Goal: Find contact information: Find contact information

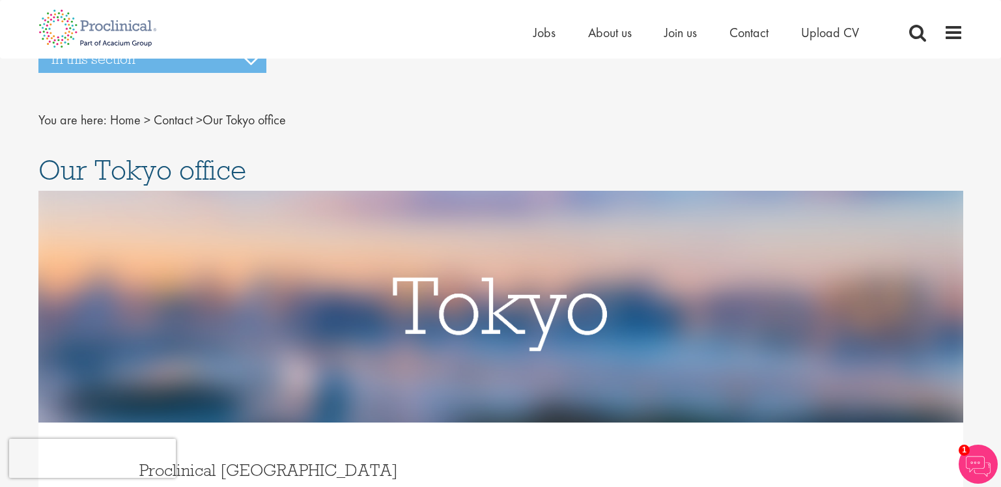
click at [808, 107] on nav "You are here: Home > Contact > Our Tokyo office" at bounding box center [500, 120] width 925 height 32
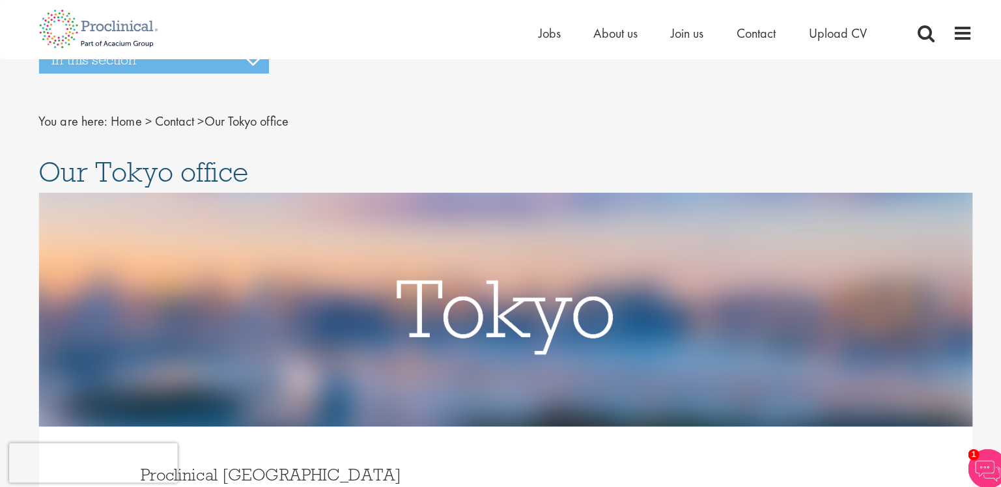
click at [595, 132] on nav "You are here: Home > Contact > Our Tokyo office" at bounding box center [500, 120] width 925 height 32
drag, startPoint x: 580, startPoint y: 120, endPoint x: 568, endPoint y: 119, distance: 11.8
click at [480, 36] on div "Home Jobs About us Join us Contact Upload CV" at bounding box center [496, 24] width 934 height 49
click at [929, 117] on nav "You are here: Home > Contact > Our Tokyo office" at bounding box center [500, 120] width 925 height 32
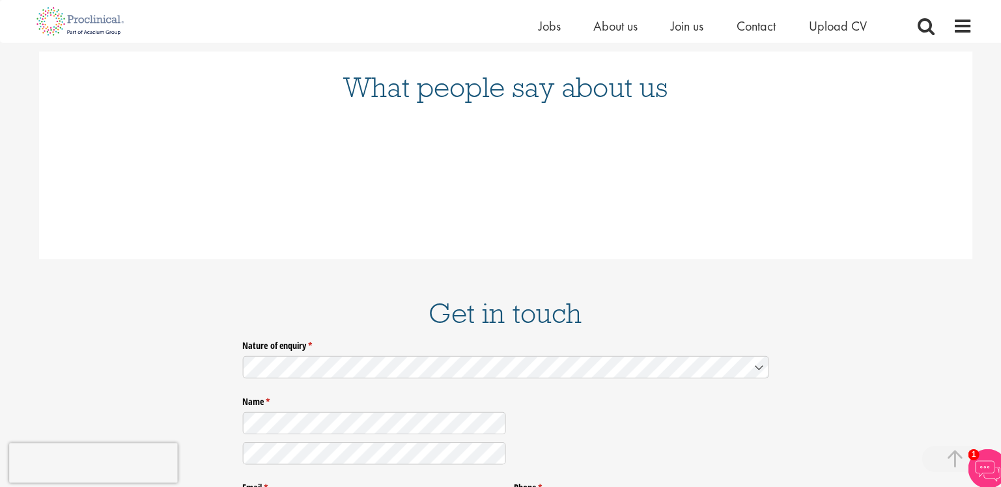
scroll to position [1940, 0]
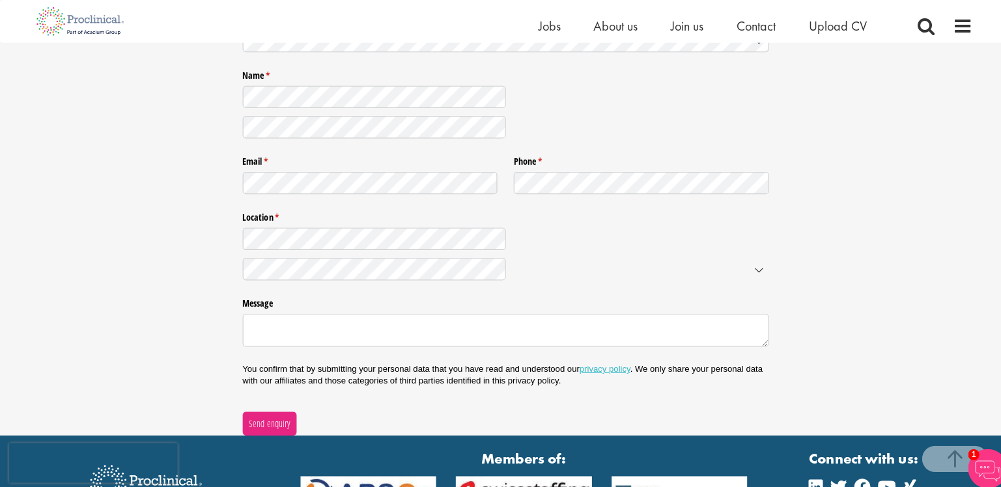
click at [781, 290] on div "Nature of enquiry * (required) Name * (required) Email * (required) Phone * (re…" at bounding box center [500, 219] width 925 height 423
click at [781, 291] on div "Nature of enquiry * (required) Name * (required) Email * (required) Phone * (re…" at bounding box center [500, 219] width 925 height 423
drag, startPoint x: 781, startPoint y: 291, endPoint x: 783, endPoint y: 281, distance: 10.6
click at [915, 30] on span at bounding box center [918, 26] width 20 height 20
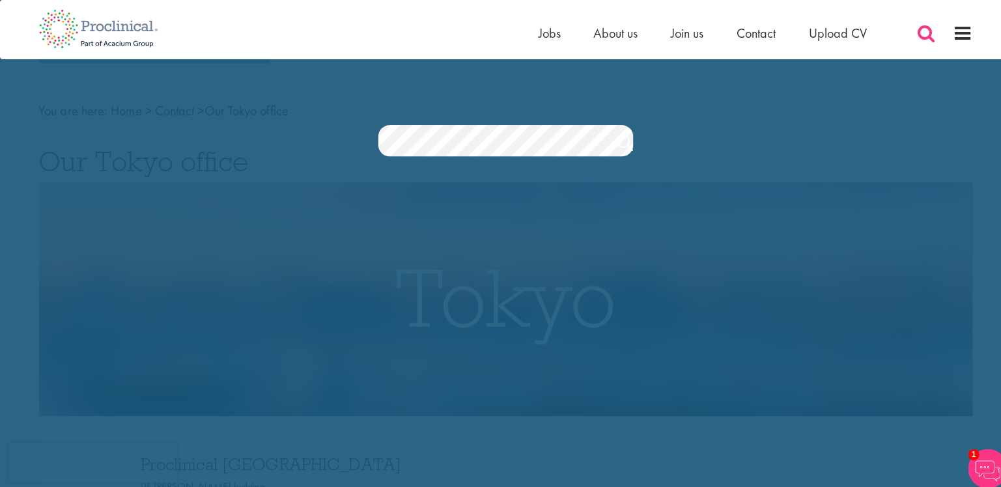
scroll to position [0, 0]
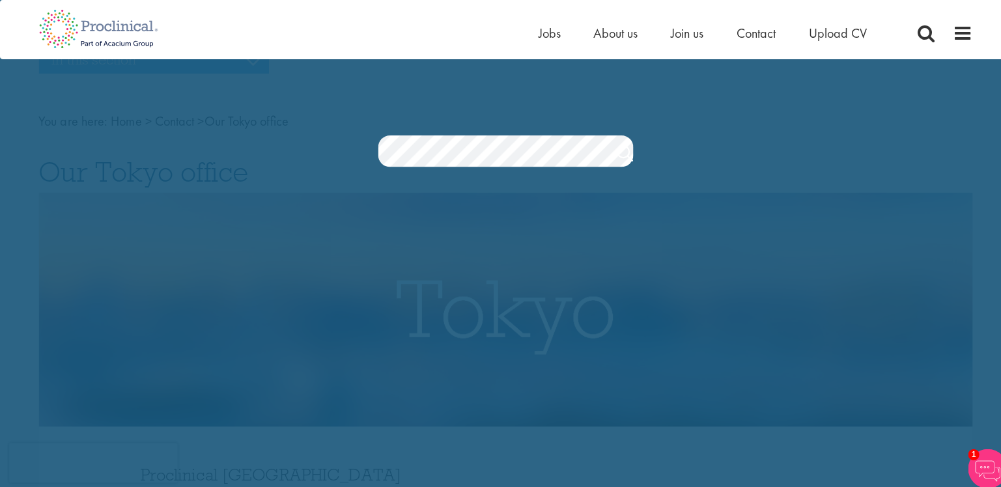
click at [926, 74] on div "Jobs Search" at bounding box center [500, 116] width 1001 height 100
drag, startPoint x: 918, startPoint y: 88, endPoint x: 880, endPoint y: 89, distance: 37.8
drag, startPoint x: 854, startPoint y: 273, endPoint x: 886, endPoint y: 273, distance: 31.9
click at [921, 149] on section "Jobs Search" at bounding box center [500, 149] width 1001 height 31
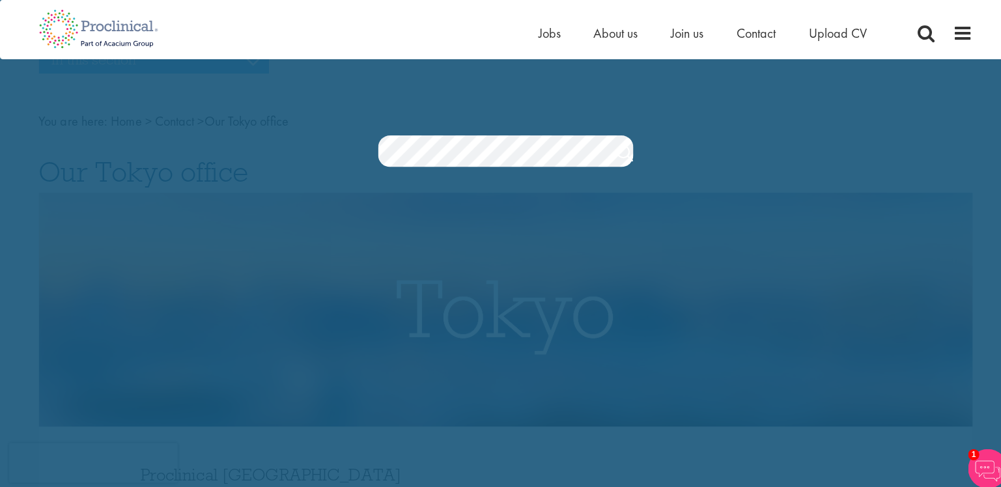
drag, startPoint x: 856, startPoint y: 413, endPoint x: 858, endPoint y: 419, distance: 6.6
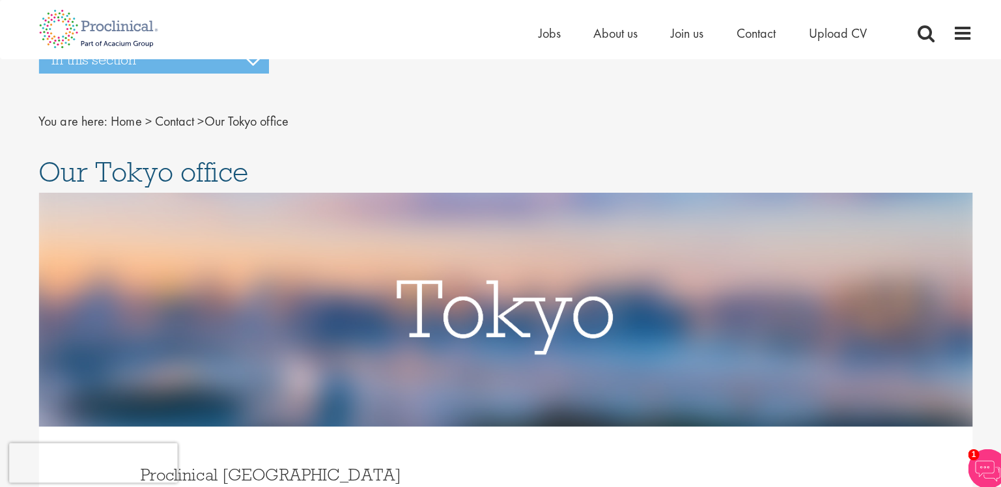
click at [669, 111] on nav "You are here: Home > Contact > Our Tokyo office" at bounding box center [500, 120] width 925 height 32
